Goal: Transaction & Acquisition: Purchase product/service

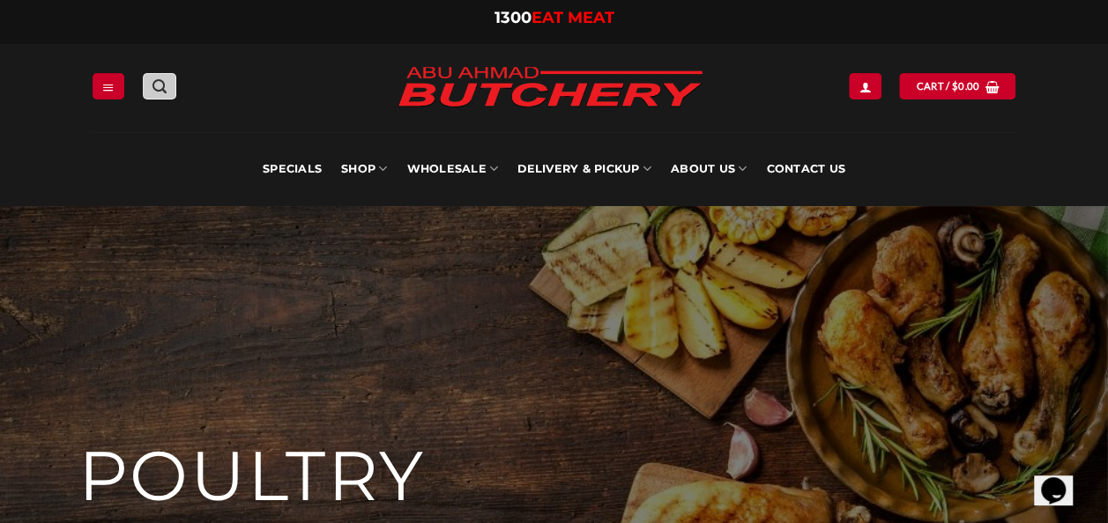
click at [167, 82] on link "Search" at bounding box center [159, 86] width 33 height 26
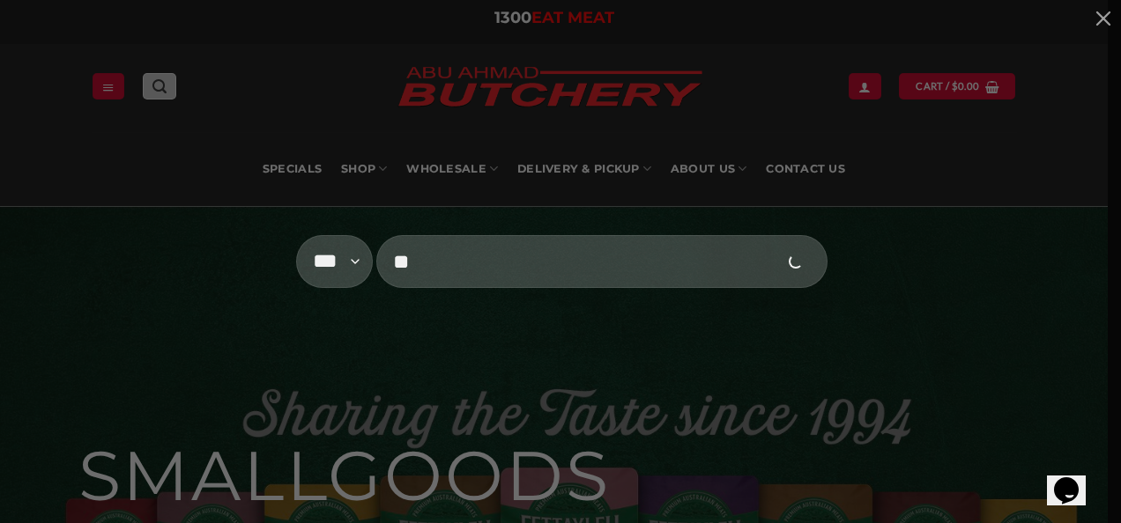
type input "*"
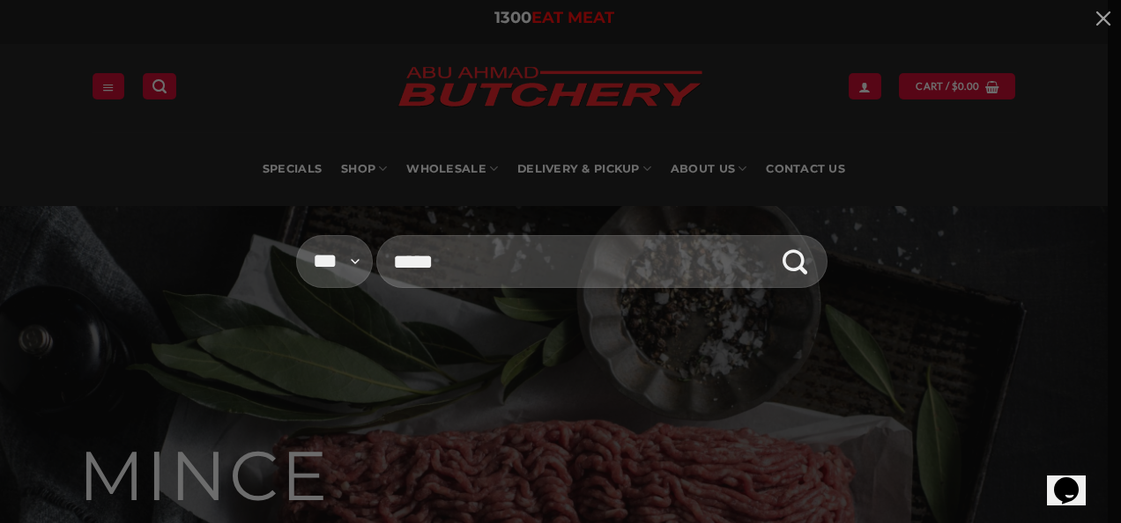
type input "****"
click at [769, 236] on button "Submit" at bounding box center [795, 262] width 52 height 52
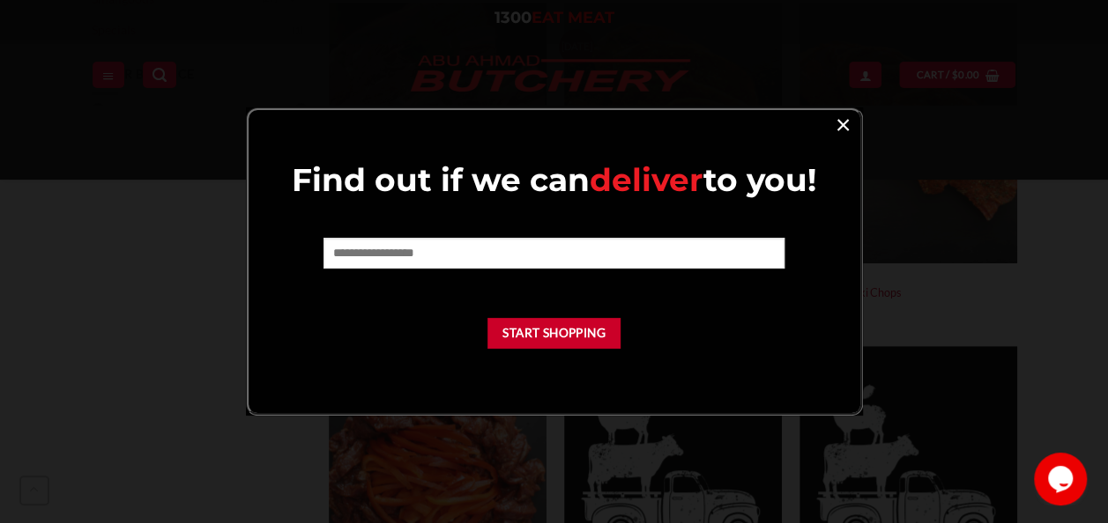
click at [841, 130] on link "×" at bounding box center [843, 124] width 26 height 24
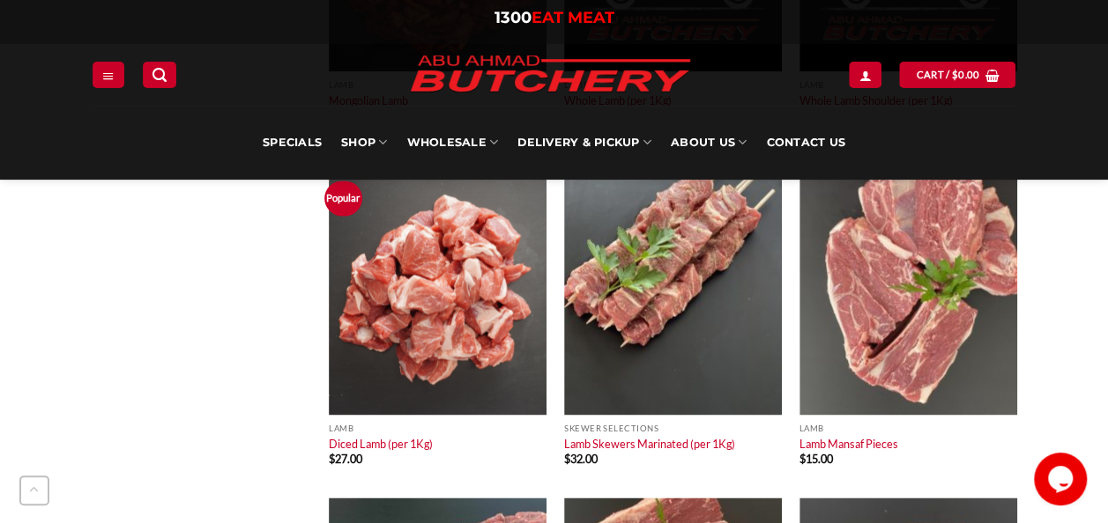
scroll to position [1161, 0]
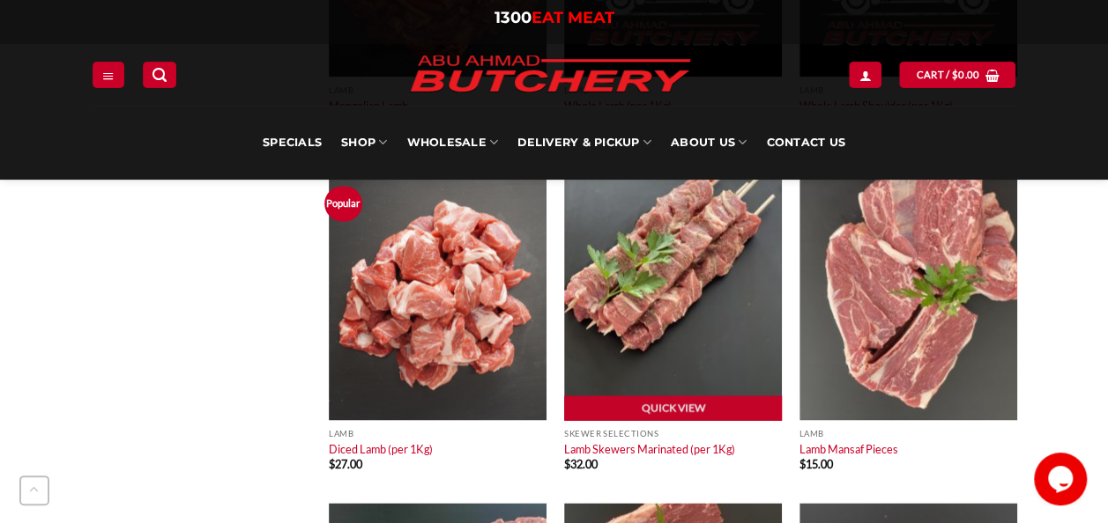
click at [676, 328] on img at bounding box center [673, 290] width 218 height 261
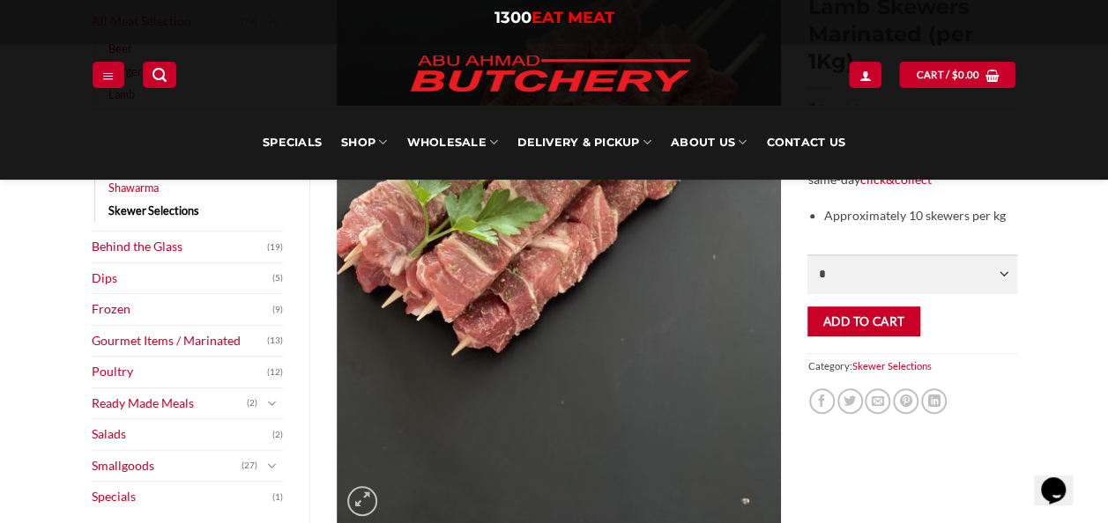
scroll to position [310, 0]
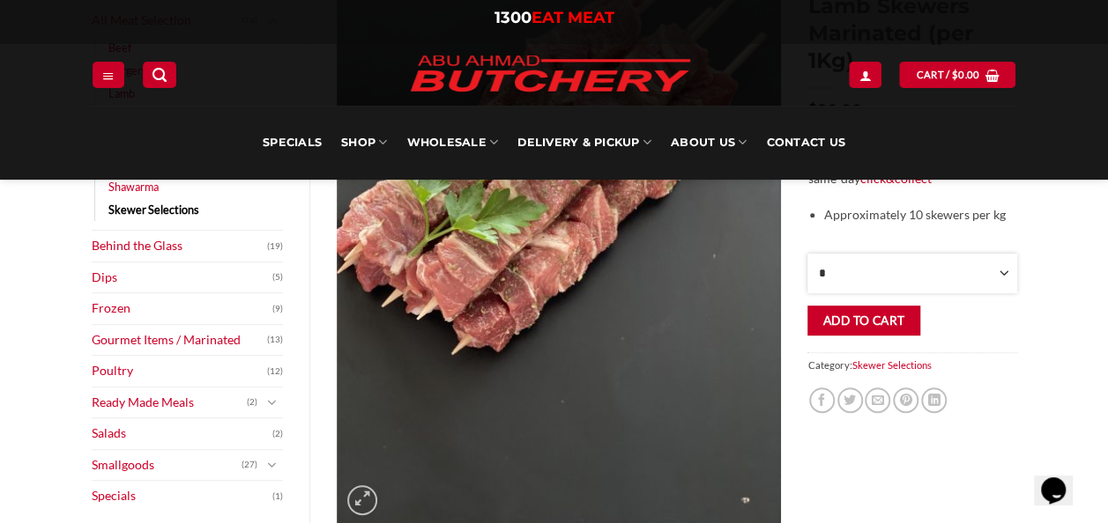
click at [976, 265] on select "* * * * * * * * * ** ** ** ** ** ** ** ** ** ** ** ** ** ** ** ** ** ** ** ** *…" at bounding box center [911, 274] width 209 height 40
select select "*"
click at [807, 254] on select "* * * * * * * * * ** ** ** ** ** ** ** ** ** ** ** ** ** ** ** ** ** ** ** ** *…" at bounding box center [911, 274] width 209 height 40
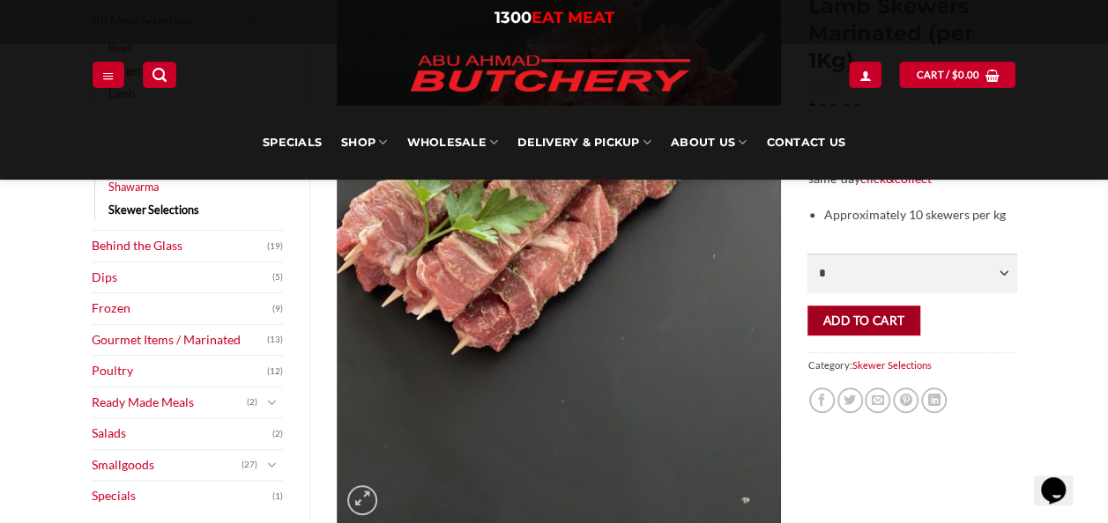
click at [839, 310] on button "Add to cart" at bounding box center [863, 321] width 112 height 31
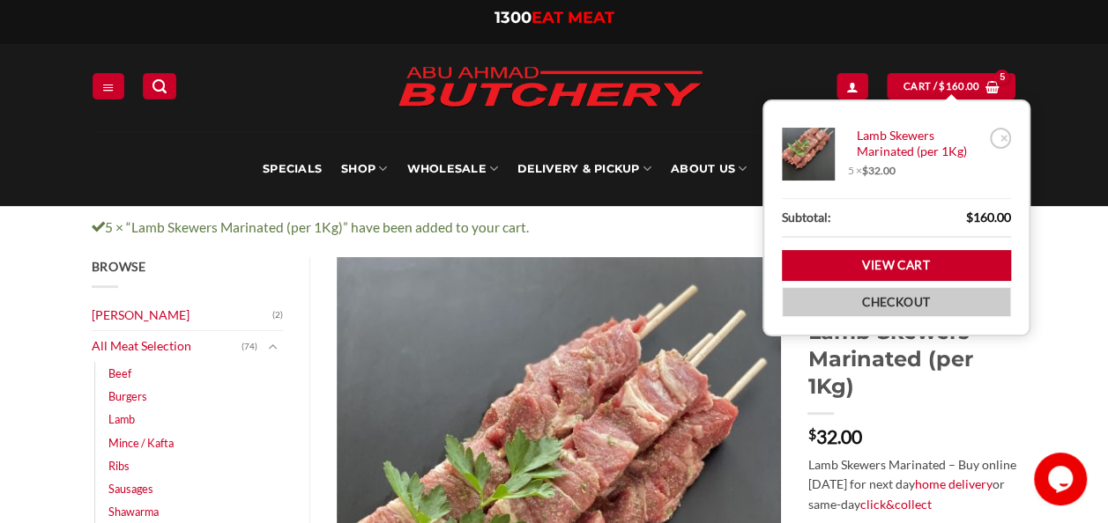
click at [892, 292] on link "Checkout" at bounding box center [896, 302] width 229 height 31
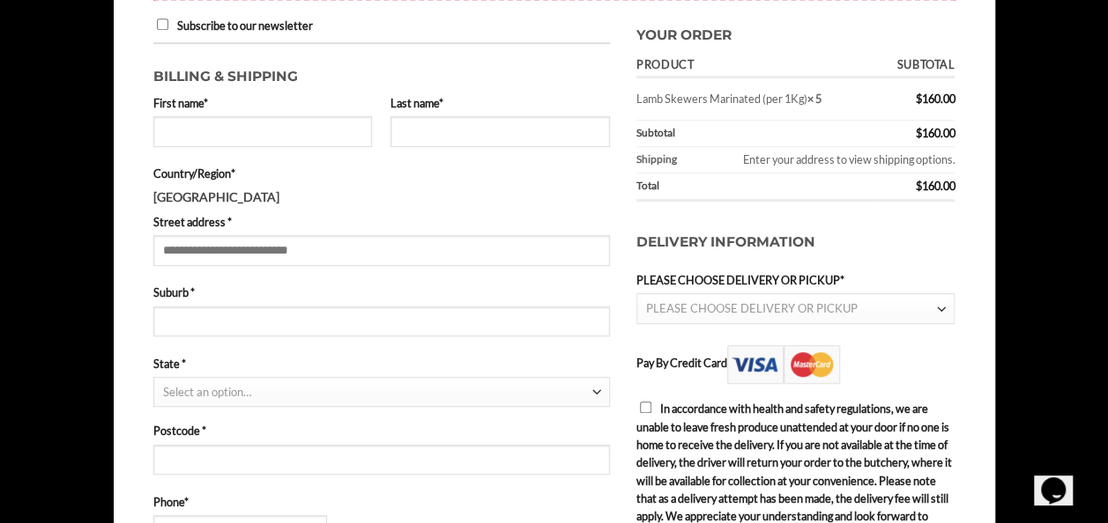
scroll to position [386, 0]
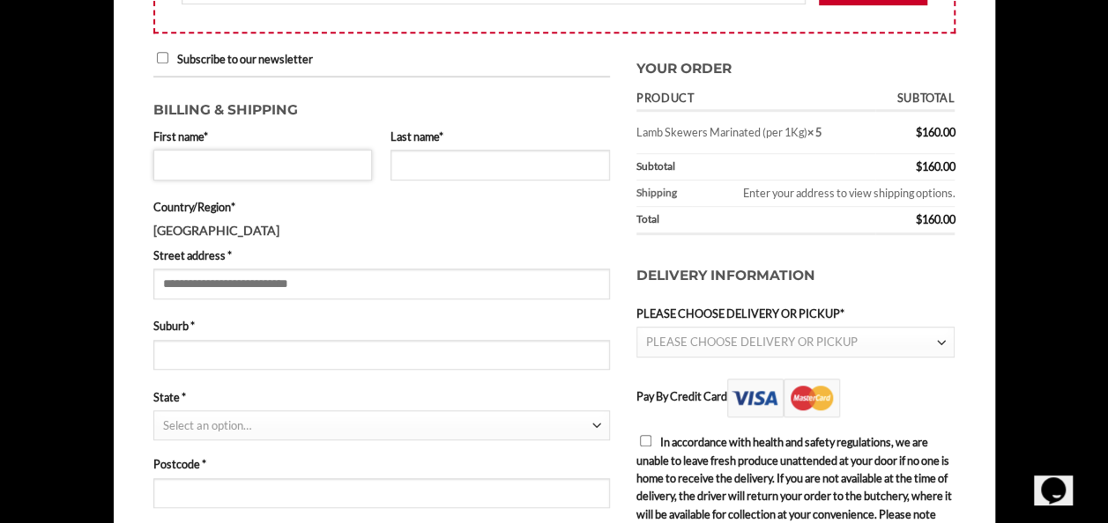
click at [261, 163] on input "First name *" at bounding box center [262, 165] width 219 height 30
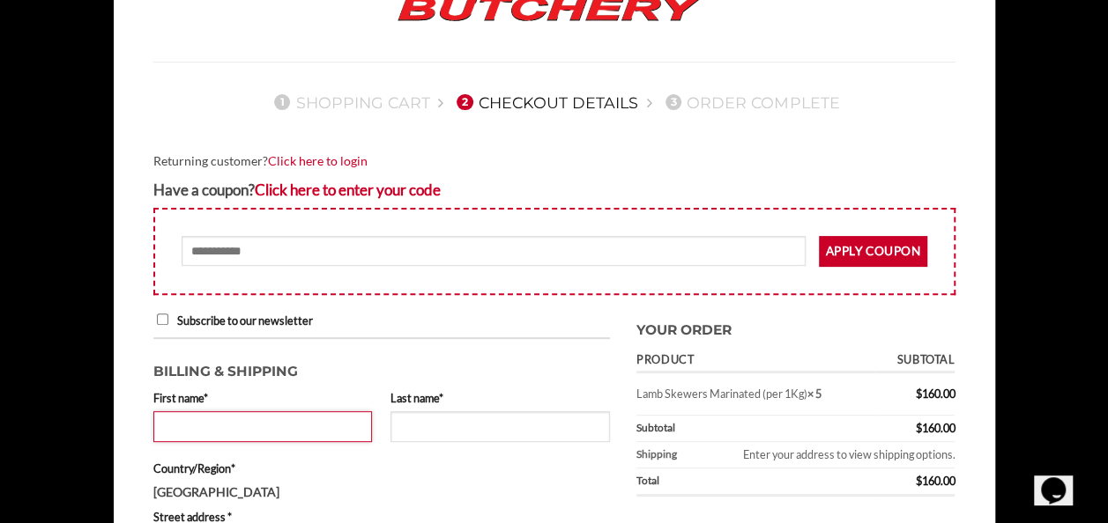
scroll to position [93, 0]
